Goal: Task Accomplishment & Management: Complete application form

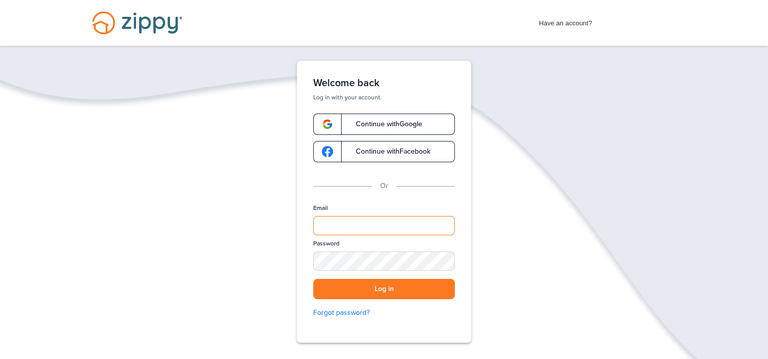
click at [384, 221] on input "Email" at bounding box center [384, 225] width 142 height 19
type input "**********"
click at [313, 279] on button "Log in" at bounding box center [384, 289] width 142 height 21
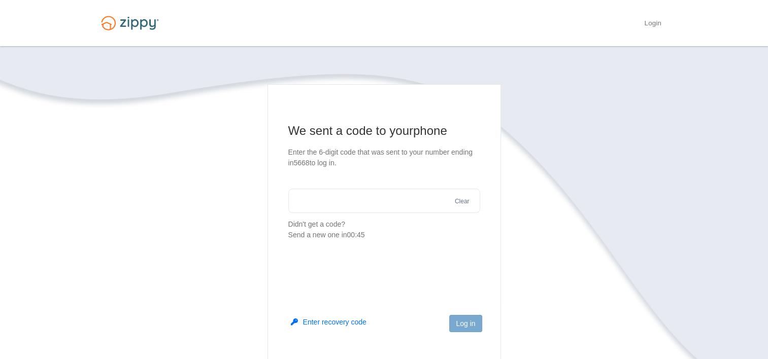
click at [378, 201] on input "text" at bounding box center [384, 201] width 192 height 24
type input "******"
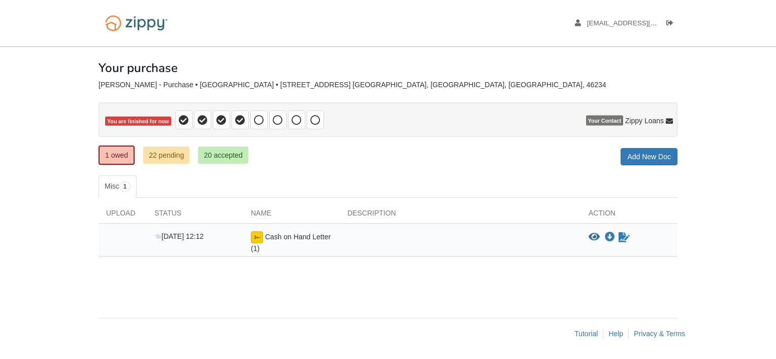
click at [284, 238] on span "Cash on Hand Letter (1)" at bounding box center [291, 243] width 80 height 20
click at [625, 233] on icon "Sign Form" at bounding box center [623, 238] width 11 height 10
click at [624, 236] on icon "Waiting for your co-borrower to e-sign" at bounding box center [623, 238] width 11 height 10
click at [178, 155] on link "22 pending" at bounding box center [166, 155] width 46 height 17
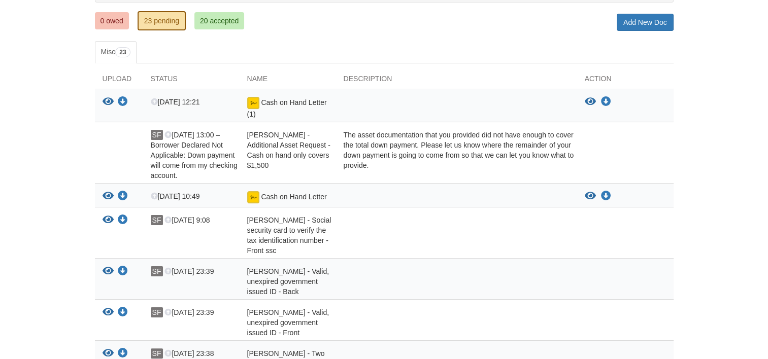
scroll to position [124, 0]
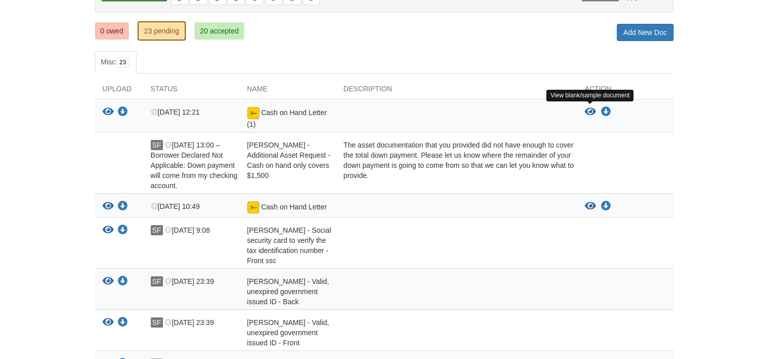
click at [587, 111] on icon "View Cash on Hand Letter (1)" at bounding box center [590, 112] width 11 height 10
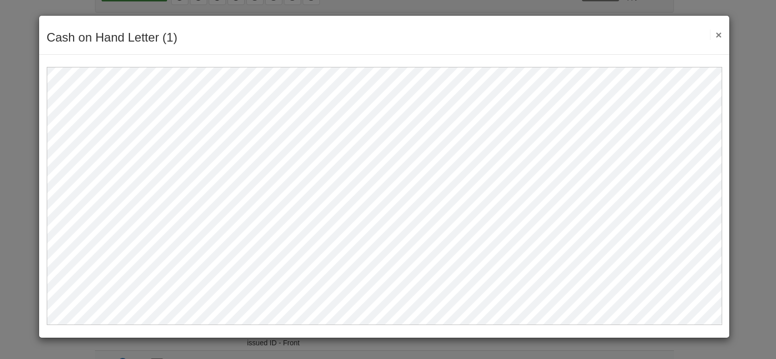
click at [714, 39] on button "×" at bounding box center [716, 34] width 12 height 11
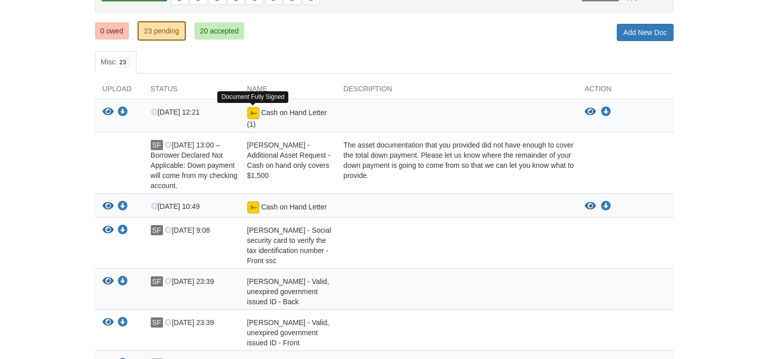
click at [255, 108] on img at bounding box center [253, 113] width 12 height 12
click at [255, 111] on img at bounding box center [253, 113] width 12 height 12
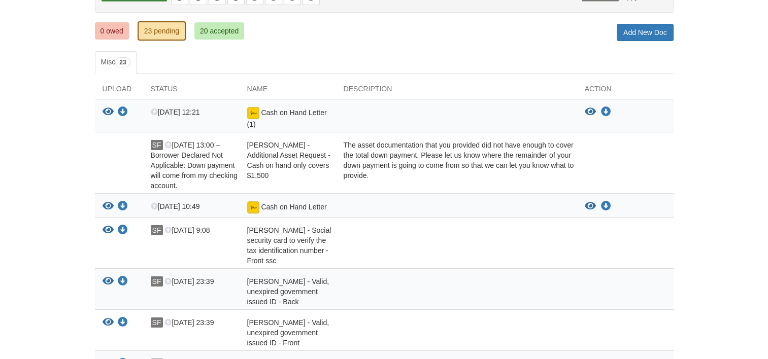
click at [255, 111] on img at bounding box center [253, 113] width 12 height 12
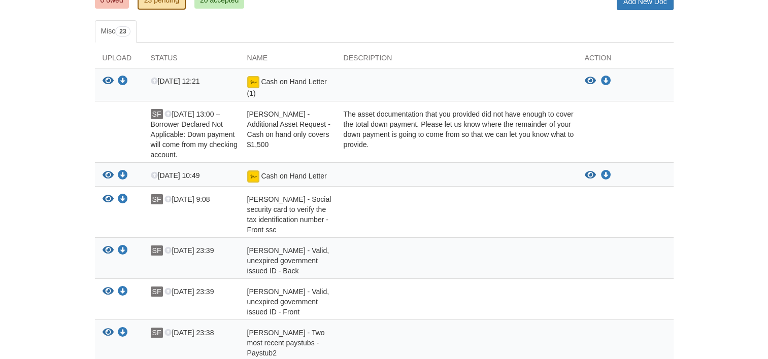
scroll to position [154, 0]
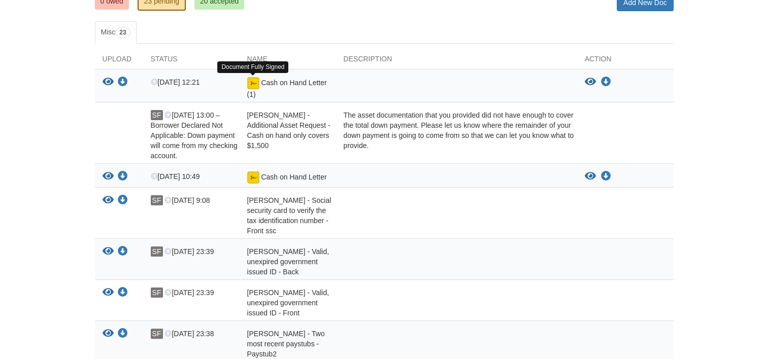
click at [252, 78] on img at bounding box center [253, 83] width 12 height 12
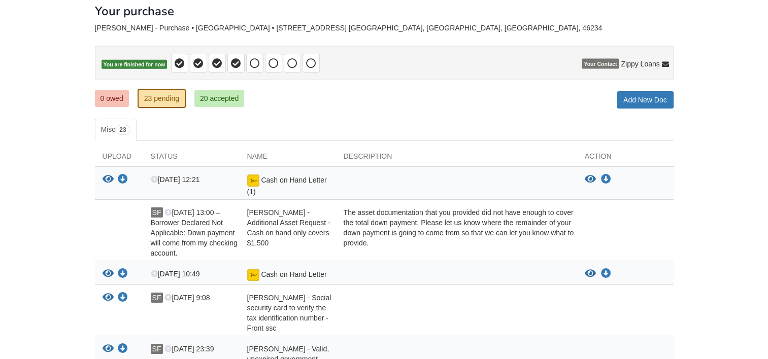
scroll to position [0, 0]
